Goal: Check status: Check status

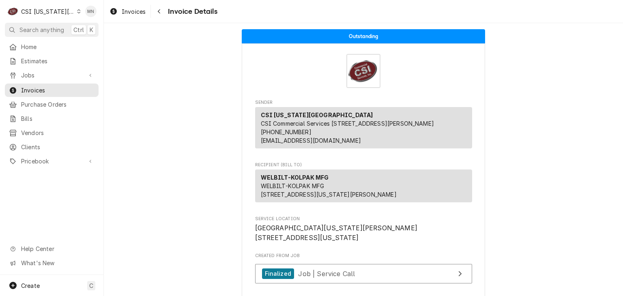
scroll to position [1462, 0]
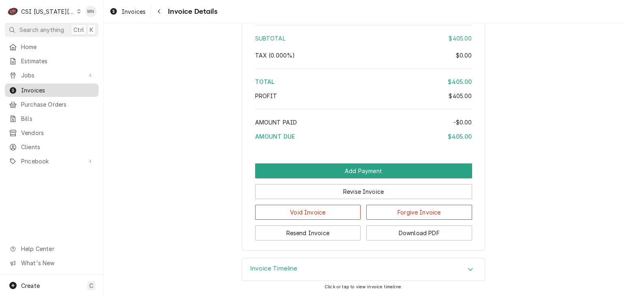
drag, startPoint x: 26, startPoint y: 88, endPoint x: 37, endPoint y: 81, distance: 13.5
click at [26, 88] on span "Invoices" at bounding box center [57, 90] width 73 height 9
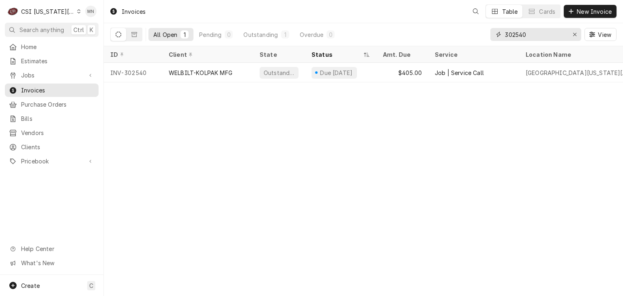
drag, startPoint x: 548, startPoint y: 30, endPoint x: 487, endPoint y: 30, distance: 60.0
click at [488, 30] on div "All Open 1 Pending 0 Outstanding 1 Overdue 0 302540 View" at bounding box center [363, 34] width 506 height 23
type input "302498"
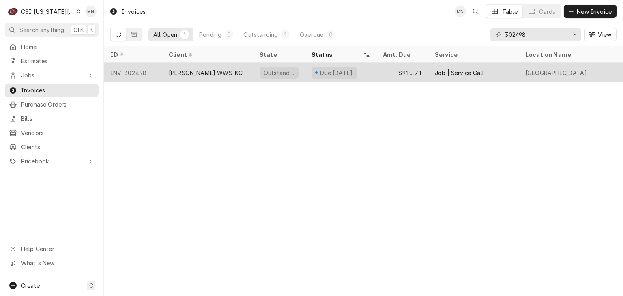
click at [213, 76] on div "[PERSON_NAME] WWS-KC" at bounding box center [207, 72] width 91 height 19
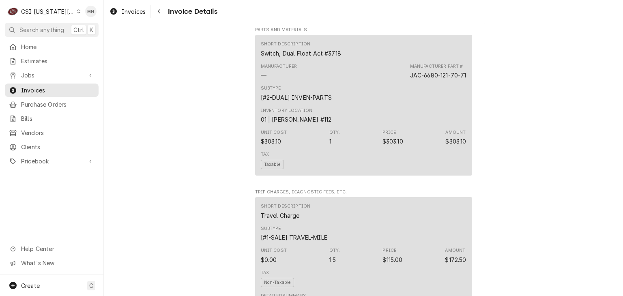
scroll to position [649, 0]
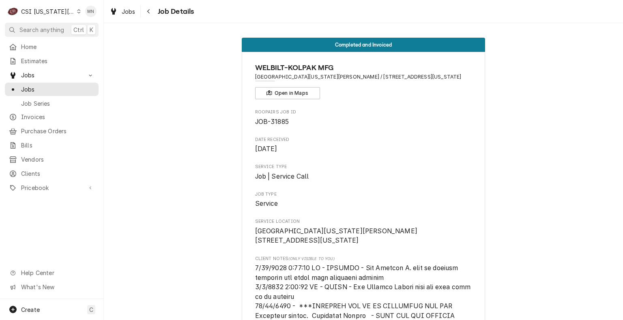
scroll to position [1987, 0]
